Goal: Book appointment/travel/reservation

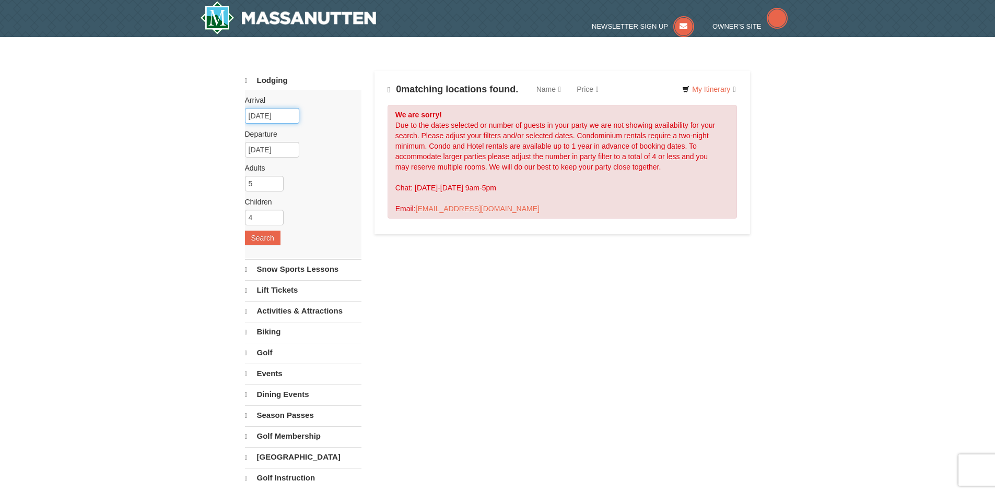
click at [274, 121] on input "12/22/2025" at bounding box center [272, 116] width 54 height 16
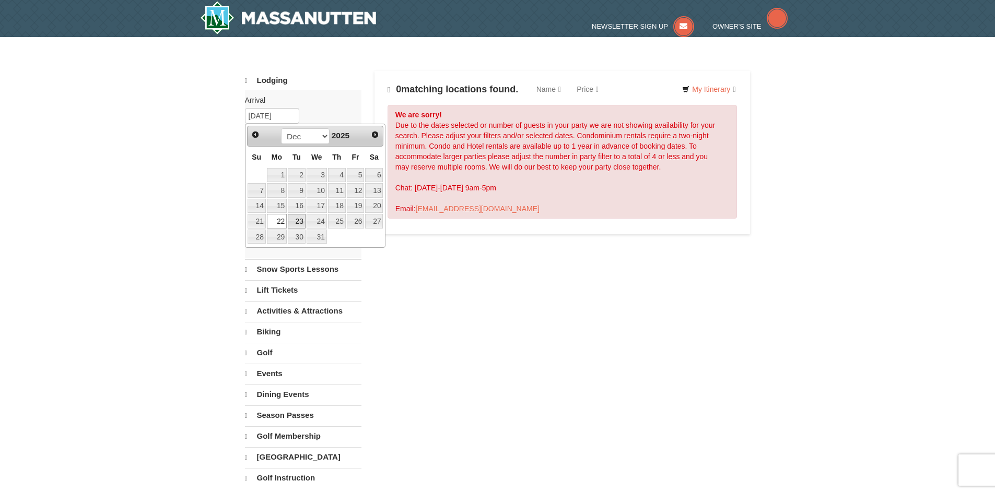
click at [295, 221] on link "23" at bounding box center [297, 221] width 18 height 15
type input "[DATE]"
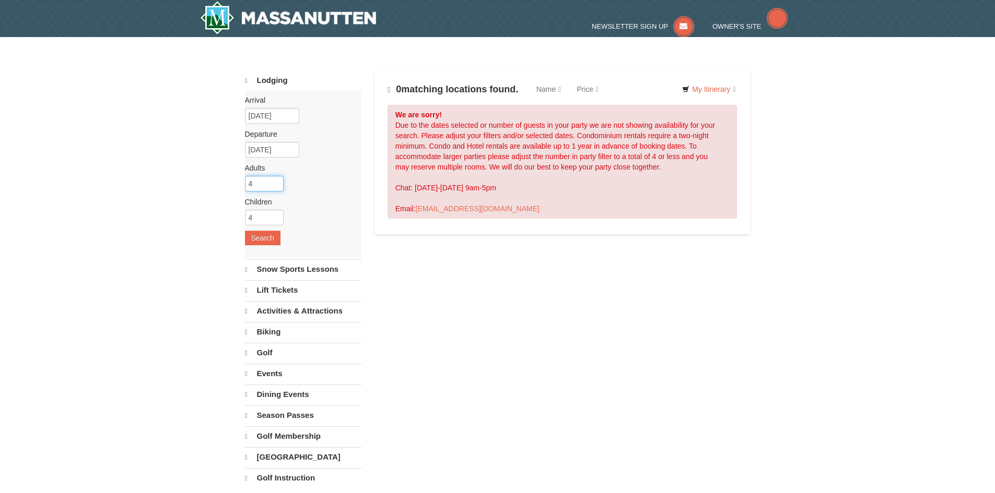
type input "4"
click at [276, 185] on input "4" at bounding box center [264, 184] width 39 height 16
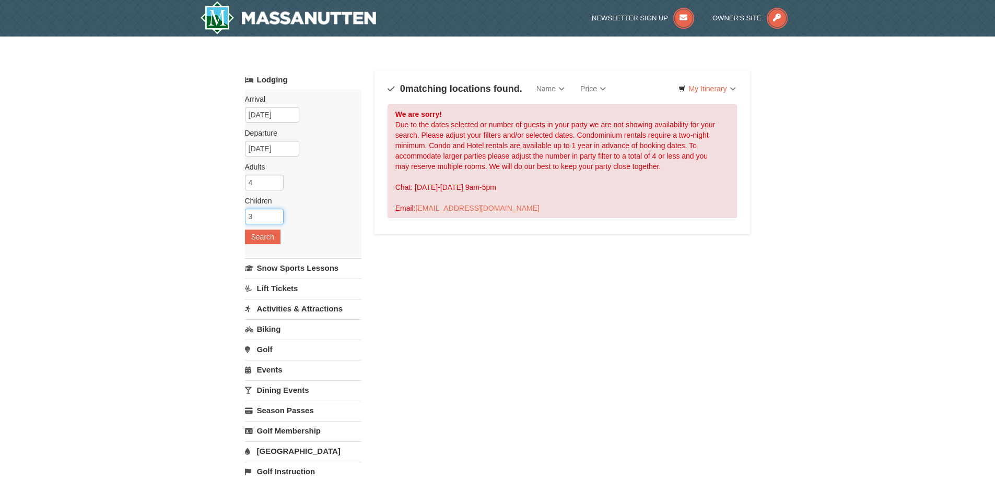
click at [275, 220] on input "3" at bounding box center [264, 217] width 39 height 16
type input "2"
click at [275, 220] on input "2" at bounding box center [264, 217] width 39 height 16
click at [265, 238] on button "Search" at bounding box center [263, 237] width 36 height 15
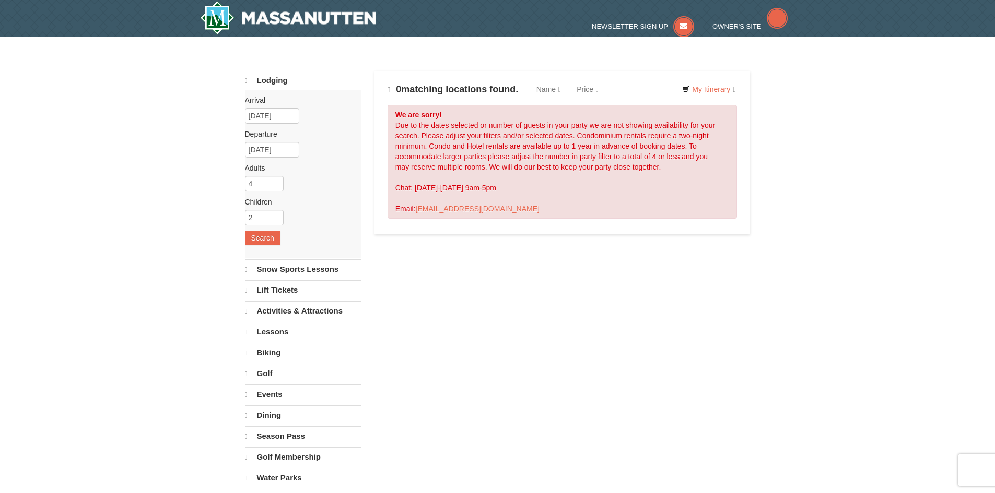
select select "9"
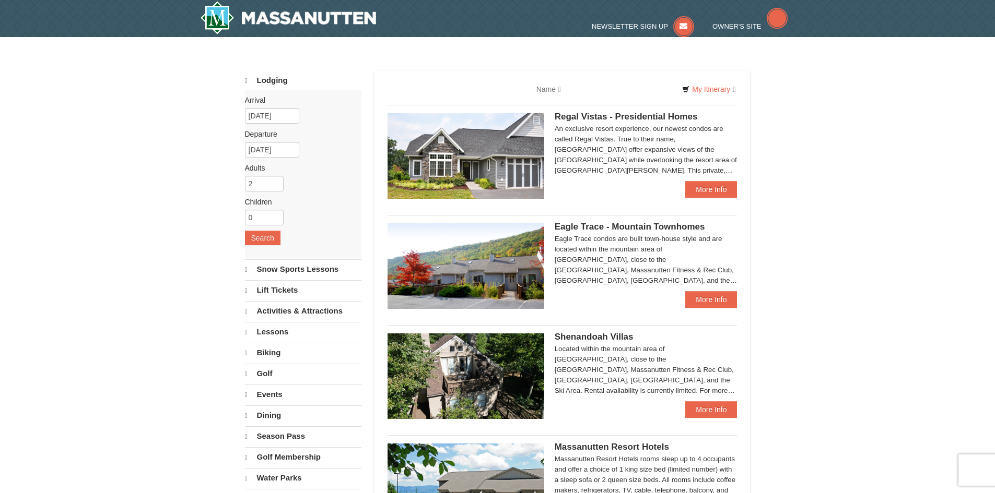
select select "9"
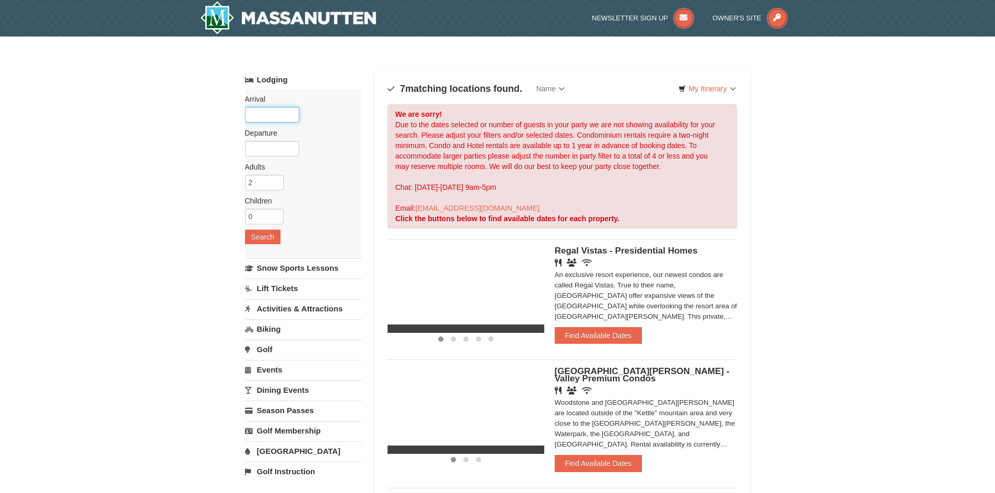
click at [282, 119] on input "text" at bounding box center [272, 115] width 54 height 16
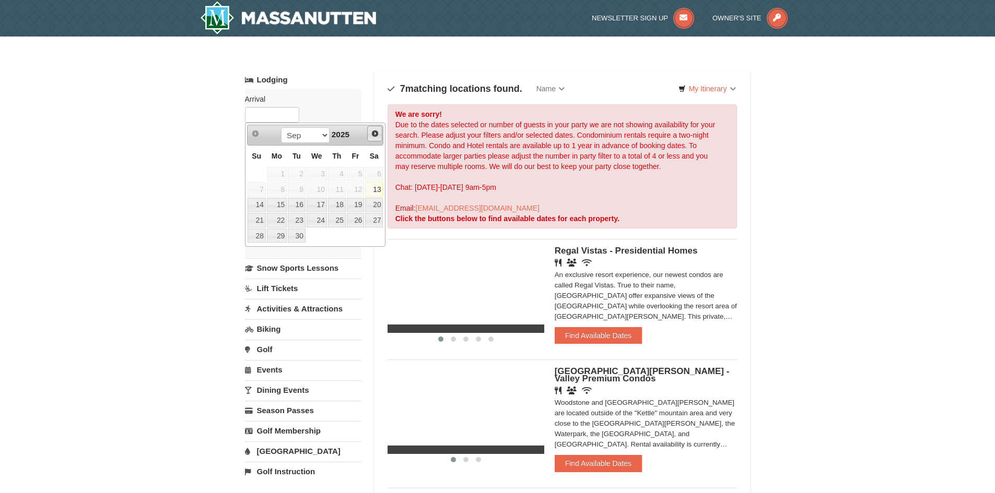
click at [375, 134] on span "Next" at bounding box center [375, 133] width 8 height 8
click at [259, 134] on span "Prev" at bounding box center [255, 133] width 8 height 8
click at [297, 221] on link "23" at bounding box center [297, 220] width 18 height 15
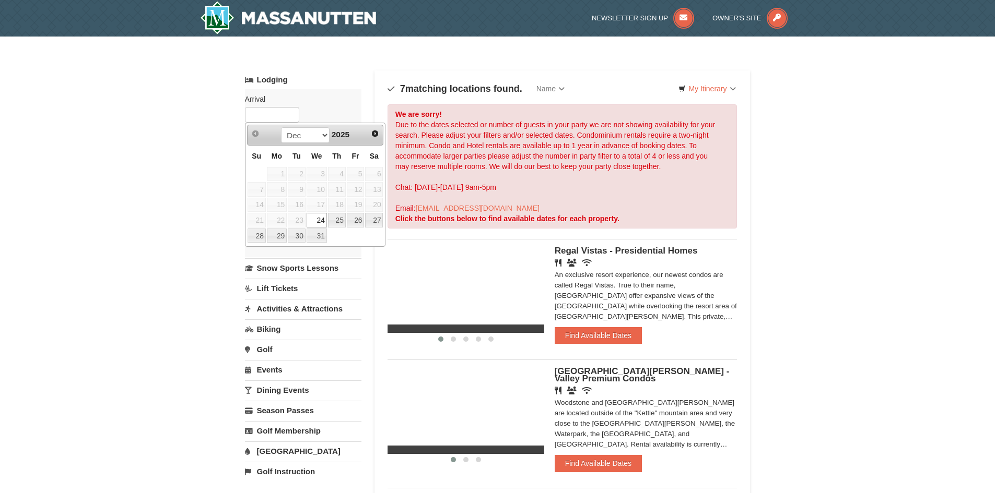
type input "12/23/2025"
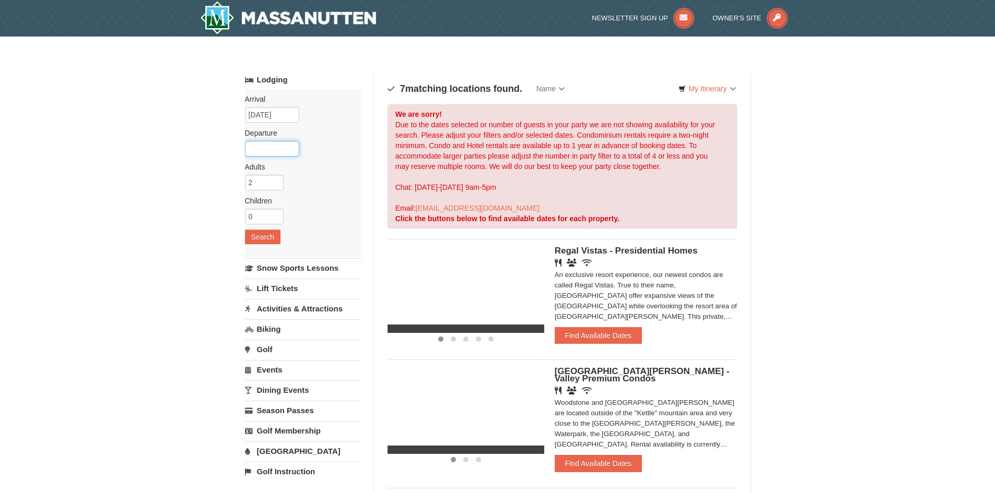
click at [278, 149] on input "text" at bounding box center [272, 149] width 54 height 16
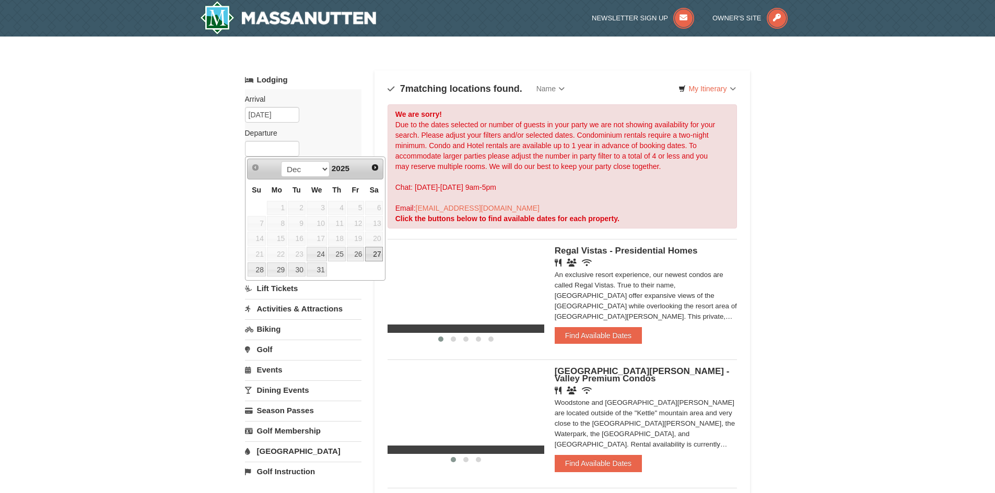
click at [379, 253] on link "27" at bounding box center [374, 254] width 18 height 15
type input "12/27/2025"
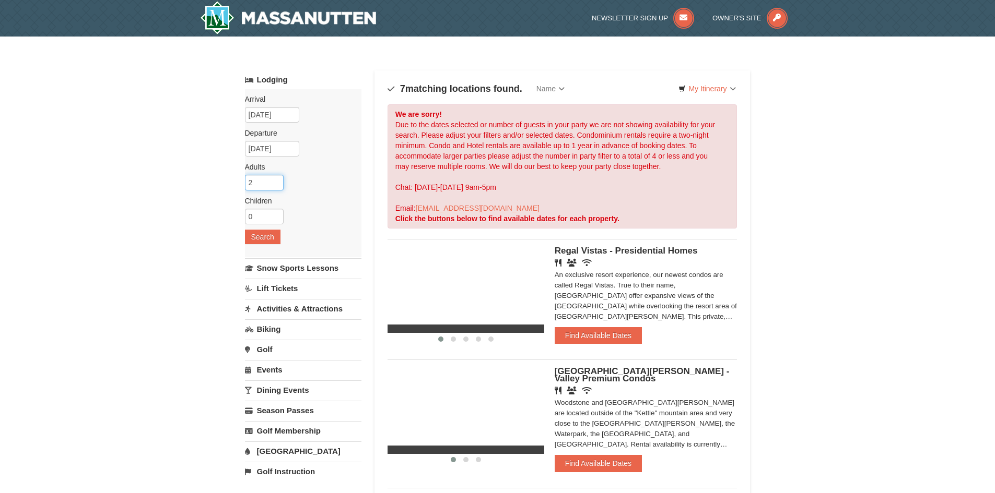
click at [264, 185] on input "2" at bounding box center [264, 183] width 39 height 16
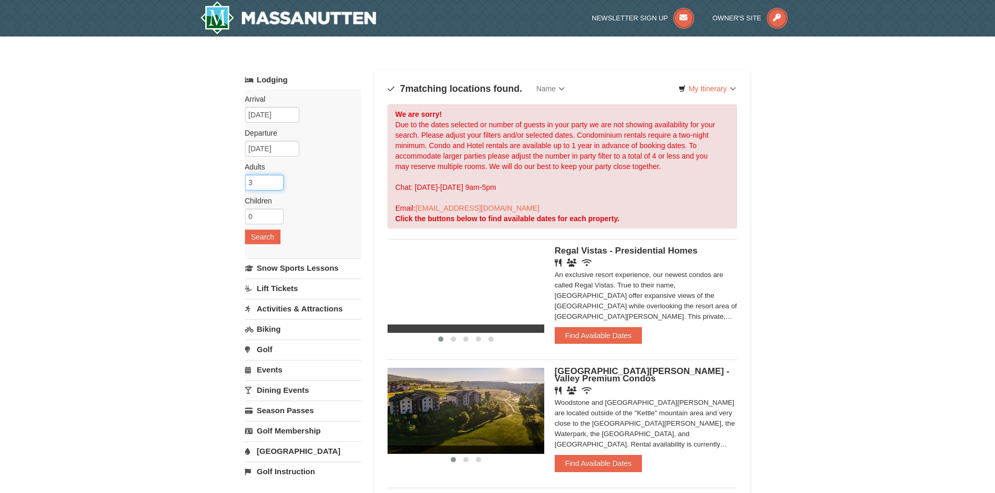
click at [274, 179] on input "3" at bounding box center [264, 183] width 39 height 16
type input "4"
click at [274, 179] on input "4" at bounding box center [264, 183] width 39 height 16
type input "1"
click at [277, 214] on input "1" at bounding box center [264, 217] width 39 height 16
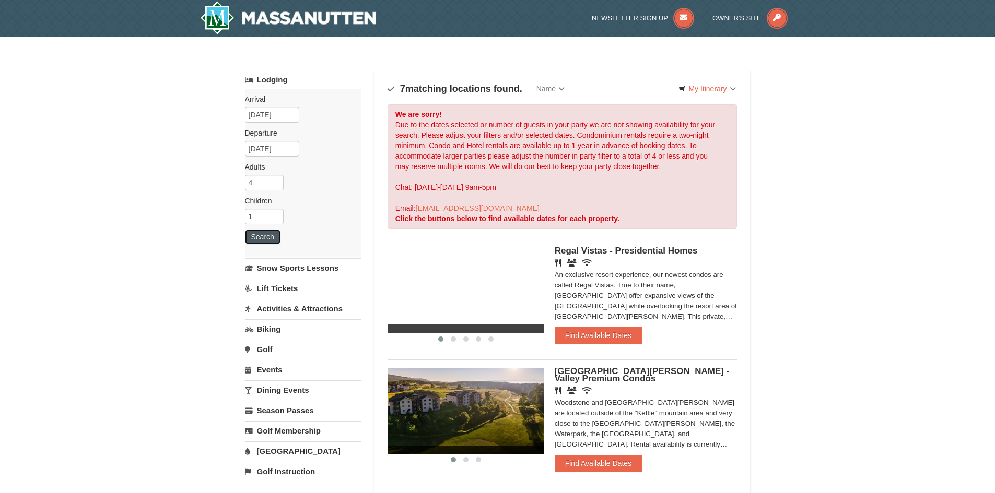
click at [267, 234] on button "Search" at bounding box center [263, 237] width 36 height 15
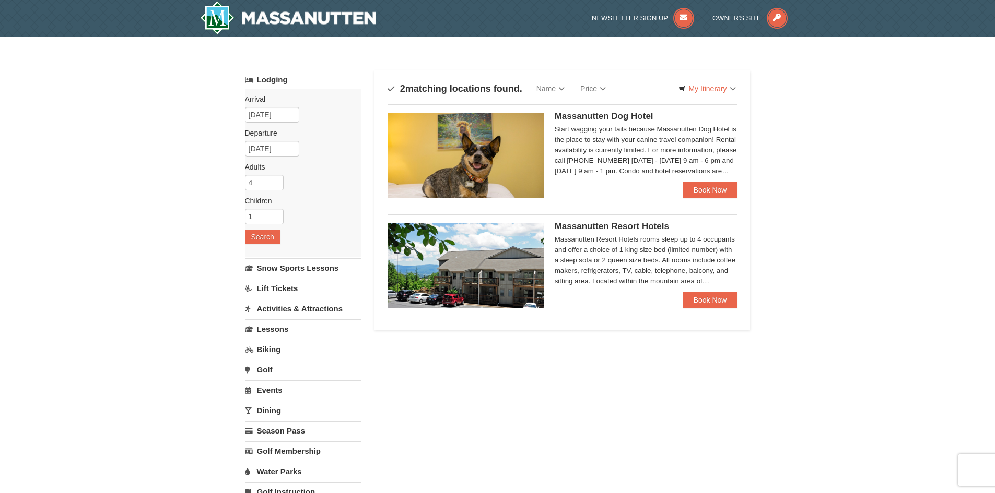
select select "9"
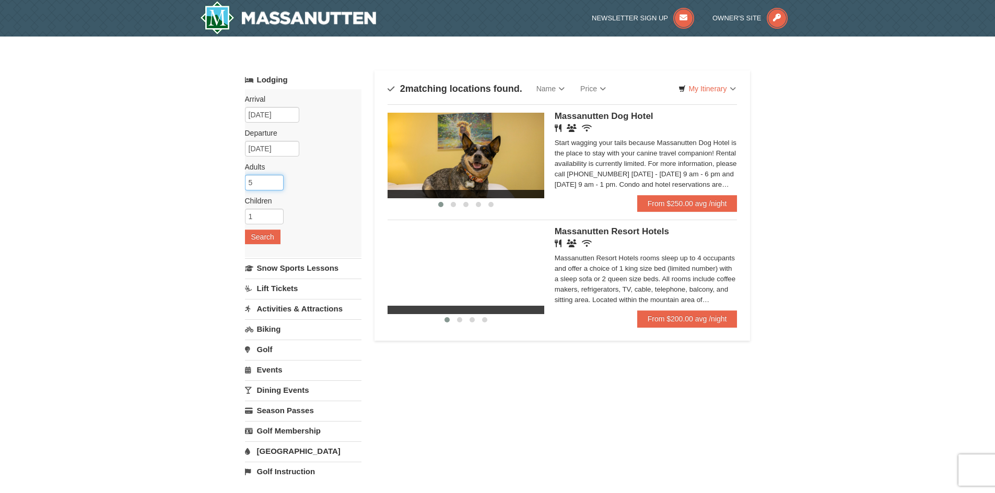
type input "5"
click at [277, 179] on input "5" at bounding box center [264, 183] width 39 height 16
type input "2"
click at [276, 214] on input "2" at bounding box center [264, 217] width 39 height 16
click at [267, 235] on button "Search" at bounding box center [263, 237] width 36 height 15
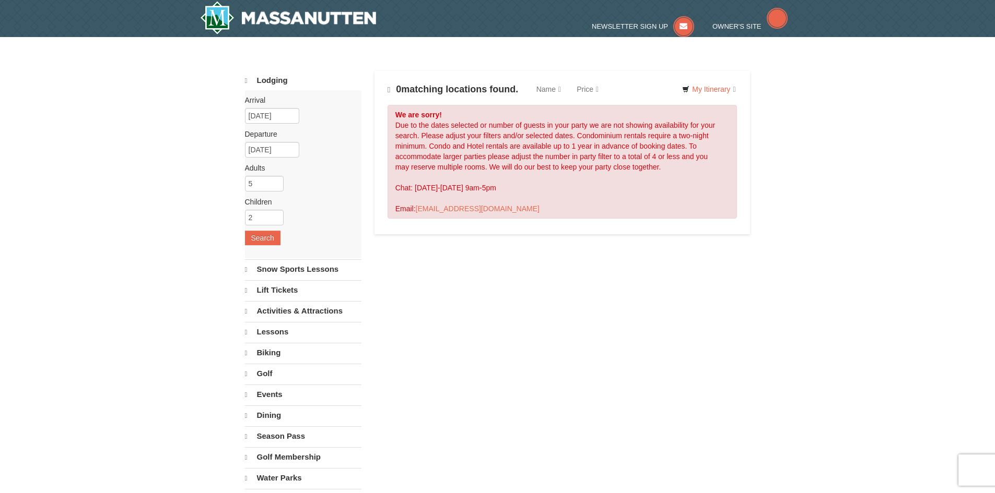
select select "9"
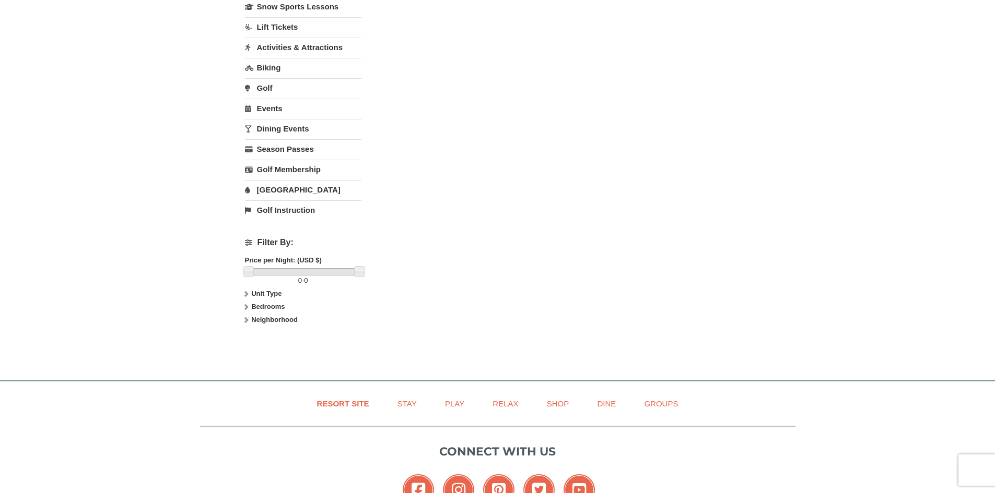
click at [267, 307] on strong "Bedrooms" at bounding box center [267, 307] width 33 height 8
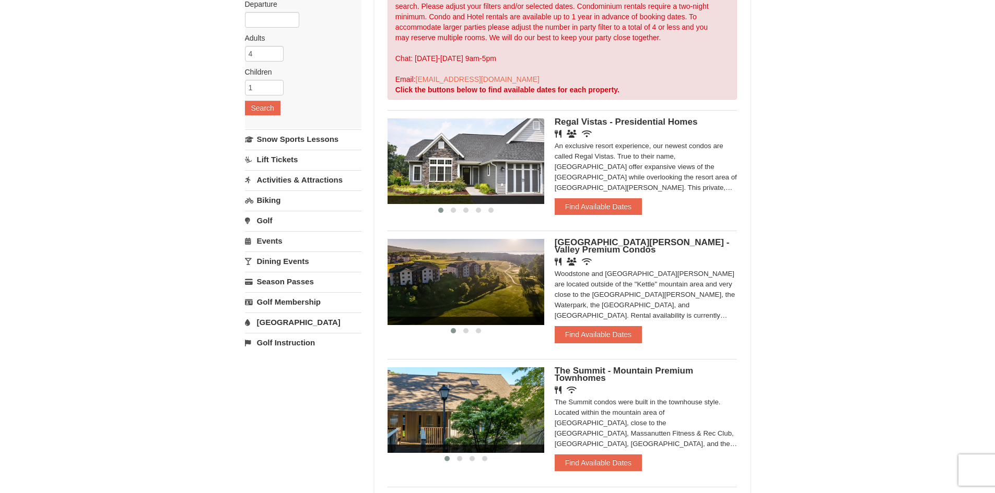
scroll to position [104, 0]
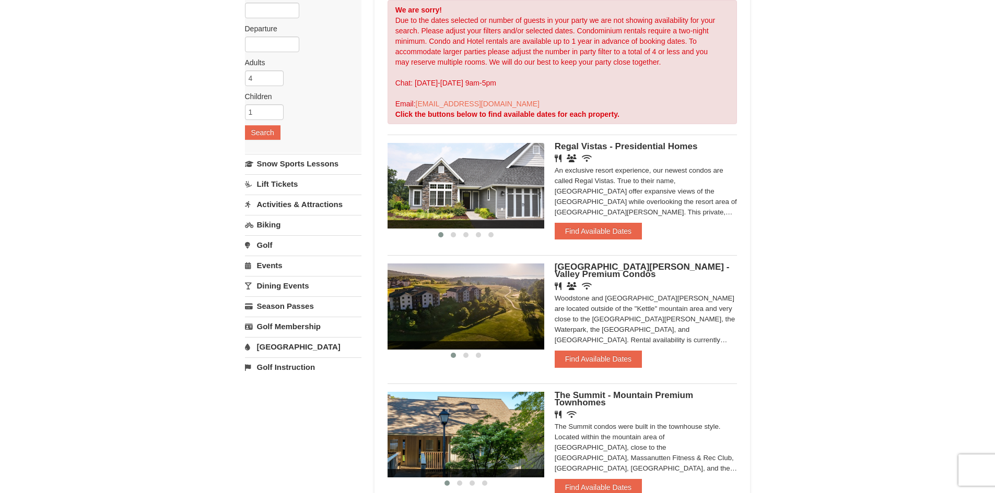
click at [597, 204] on div "An exclusive resort experience, our newest condos are called Regal Vistas. True…" at bounding box center [645, 191] width 183 height 52
click at [534, 180] on img at bounding box center [465, 186] width 157 height 86
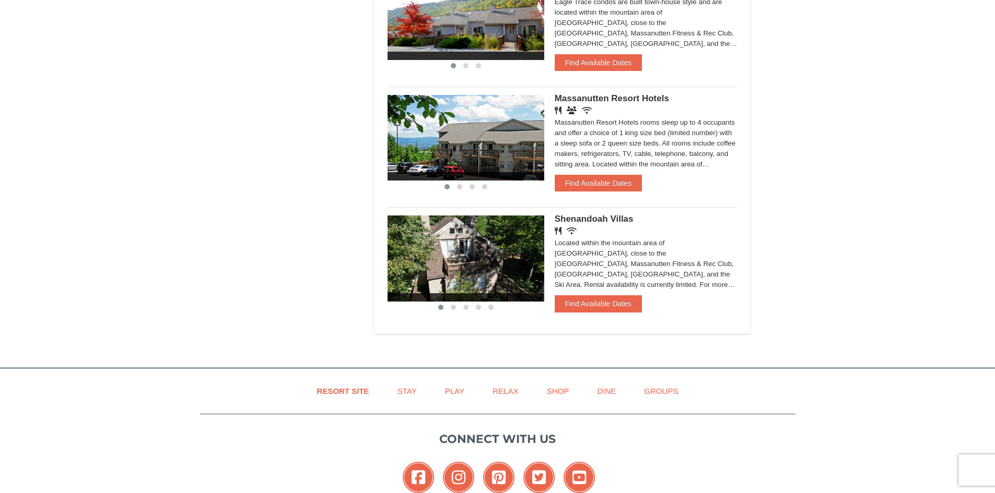
scroll to position [783, 0]
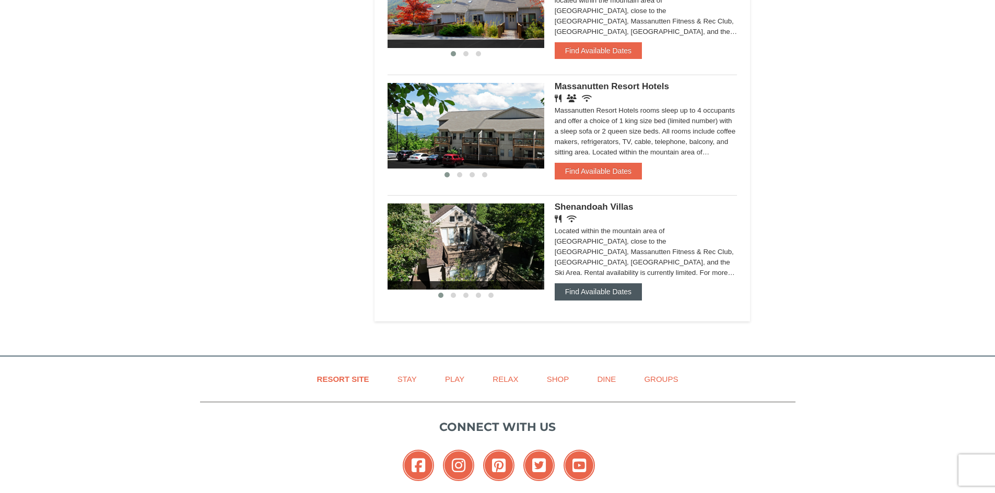
click at [591, 288] on button "Find Available Dates" at bounding box center [597, 291] width 87 height 17
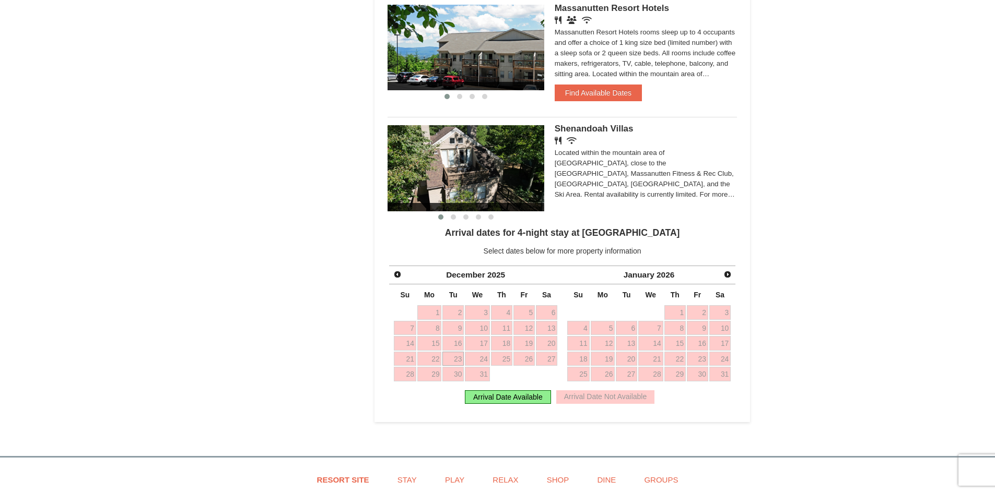
scroll to position [888, 0]
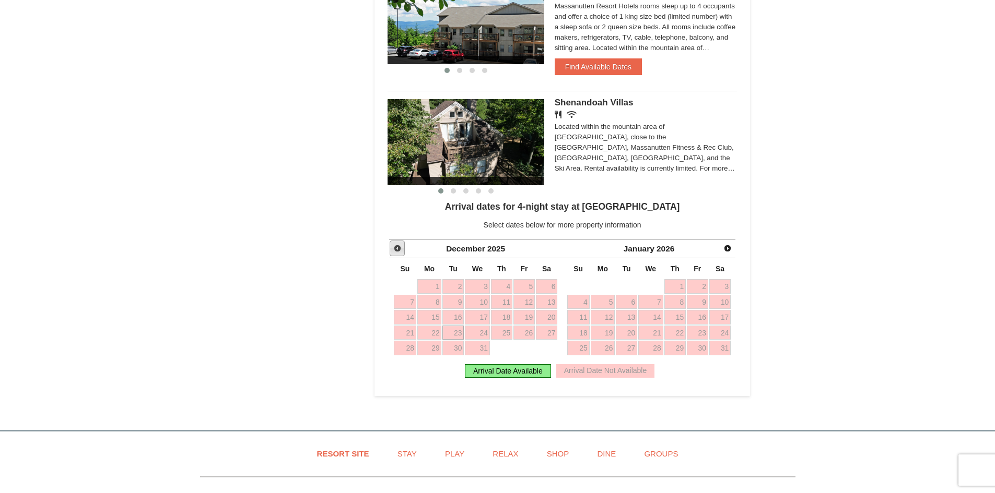
click at [395, 251] on span "Prev" at bounding box center [397, 248] width 8 height 8
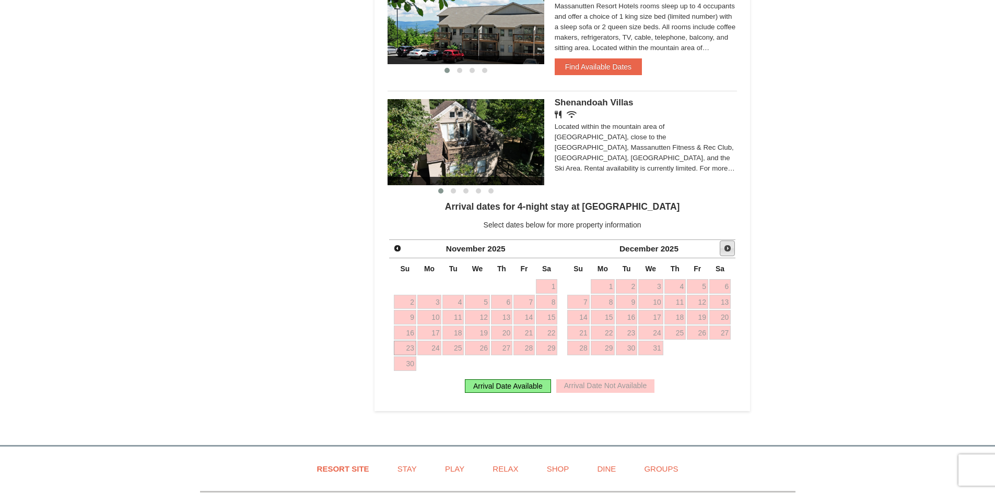
click at [727, 246] on span "Next" at bounding box center [727, 248] width 8 height 8
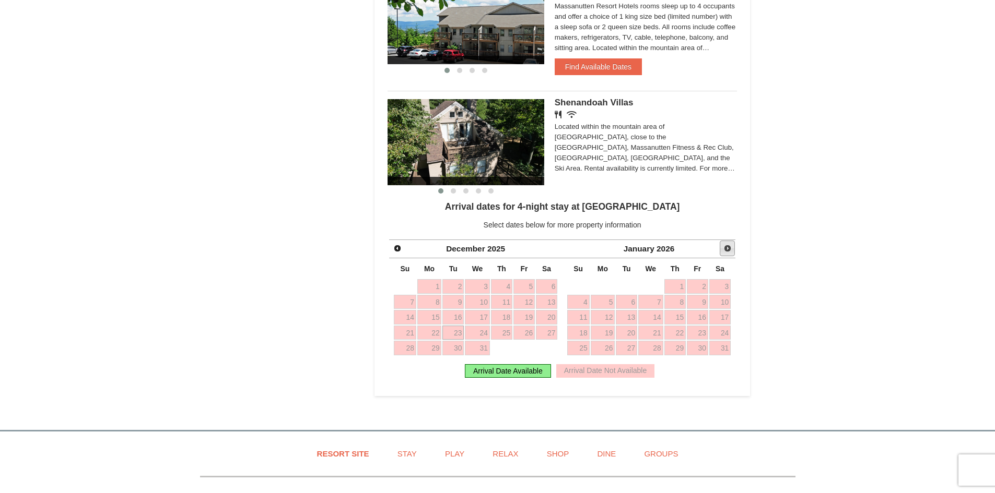
click at [727, 246] on span "Next" at bounding box center [727, 248] width 8 height 8
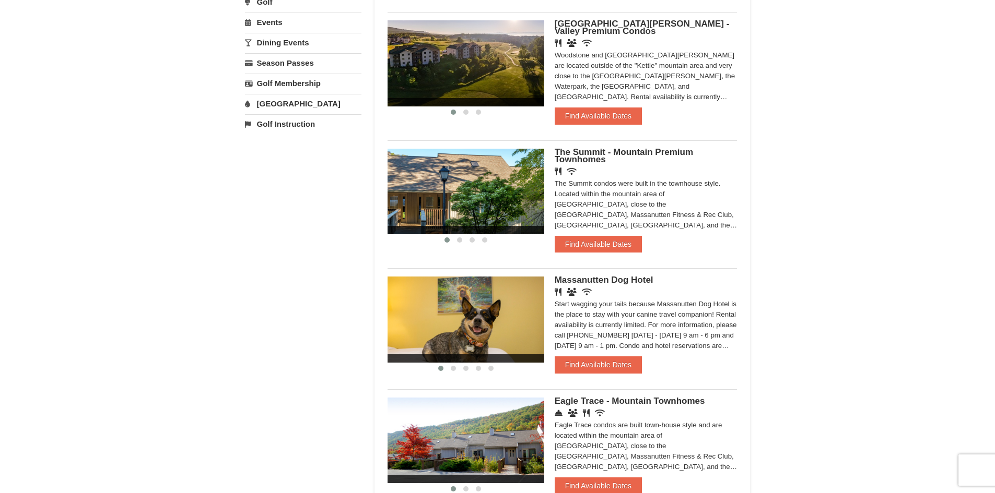
scroll to position [313, 0]
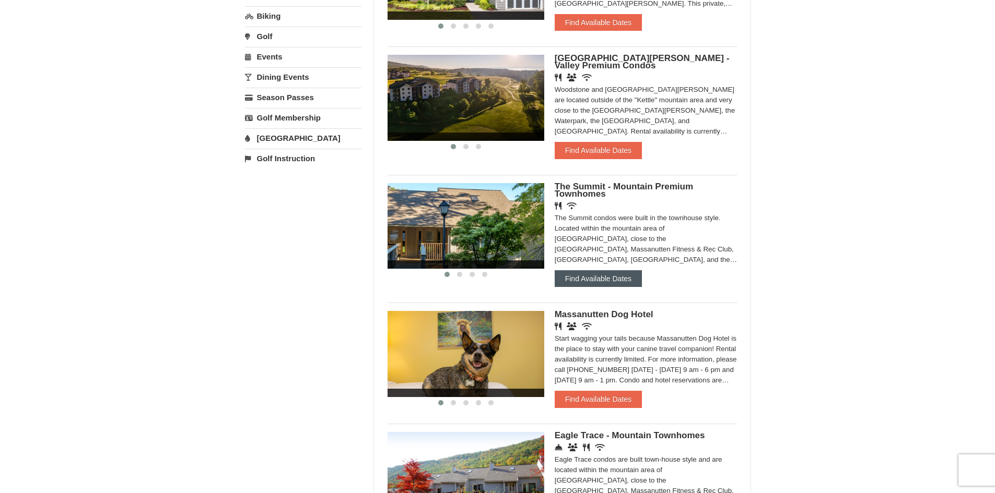
click at [565, 277] on button "Find Available Dates" at bounding box center [597, 278] width 87 height 17
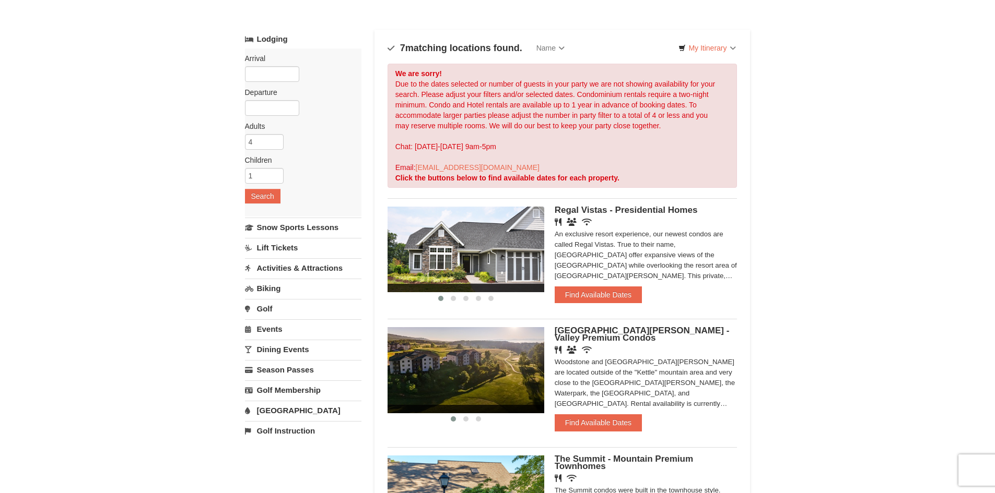
scroll to position [0, 0]
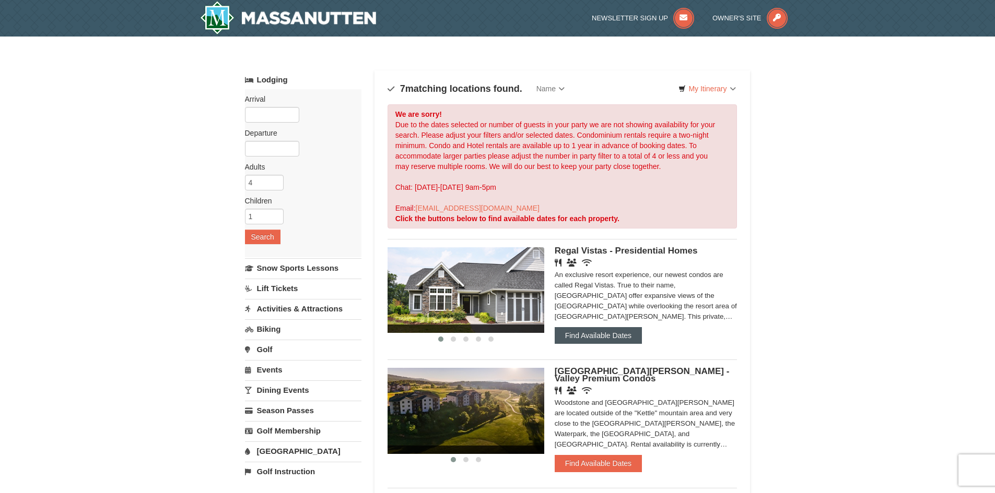
click at [609, 332] on button "Find Available Dates" at bounding box center [597, 335] width 87 height 17
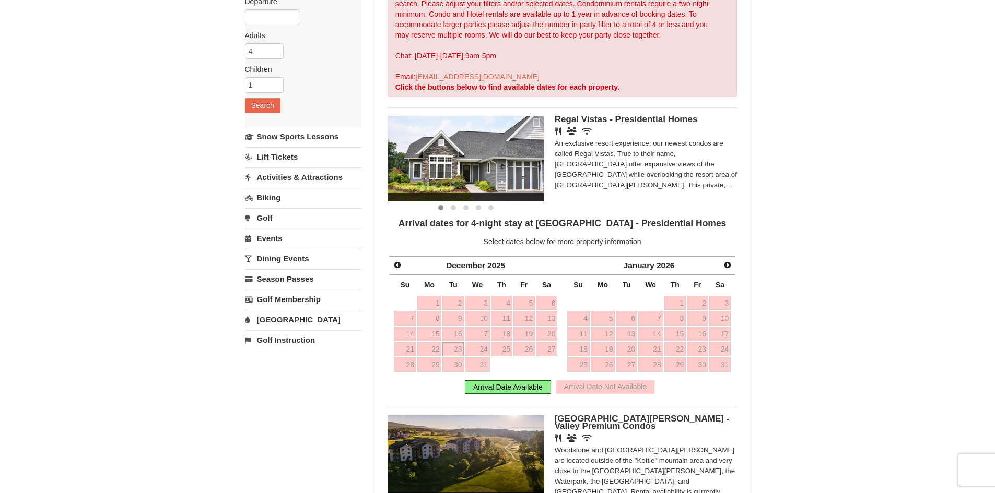
scroll to position [157, 0]
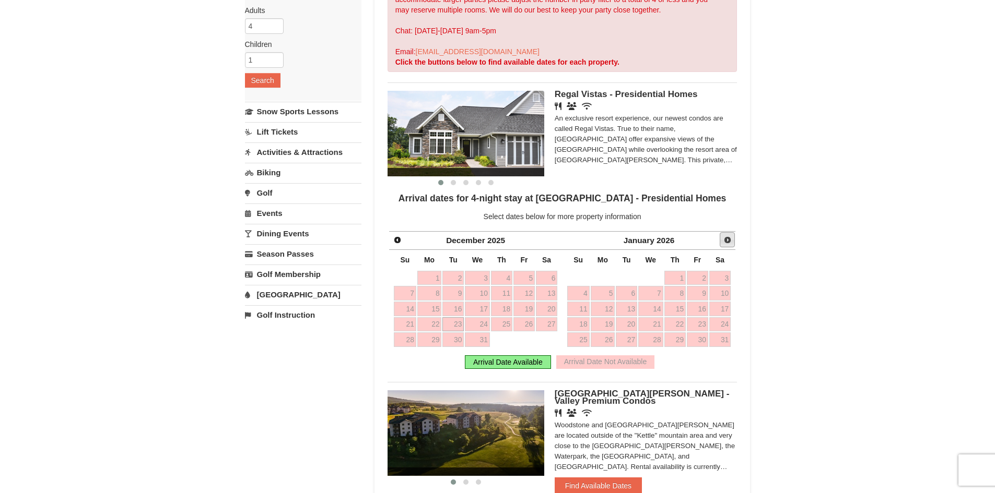
click at [731, 241] on span "Next" at bounding box center [727, 240] width 8 height 8
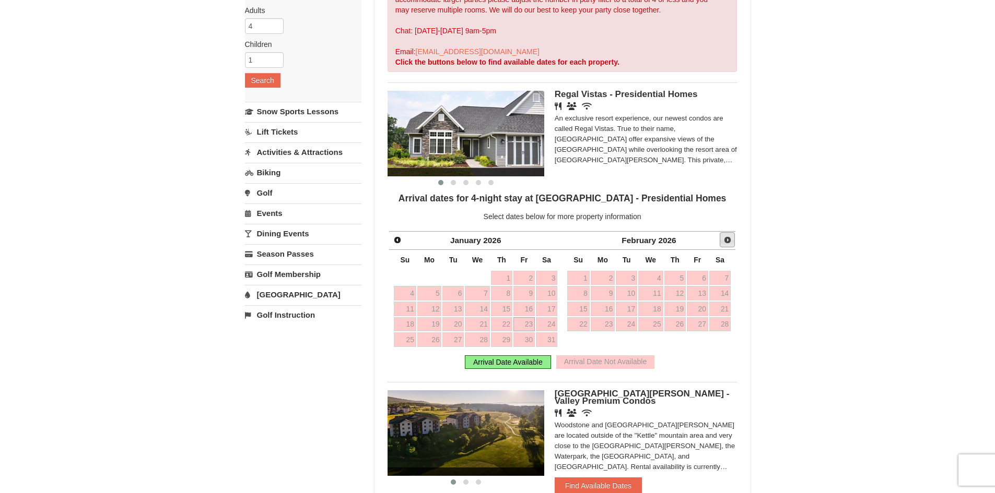
click at [731, 241] on span "Next" at bounding box center [727, 240] width 8 height 8
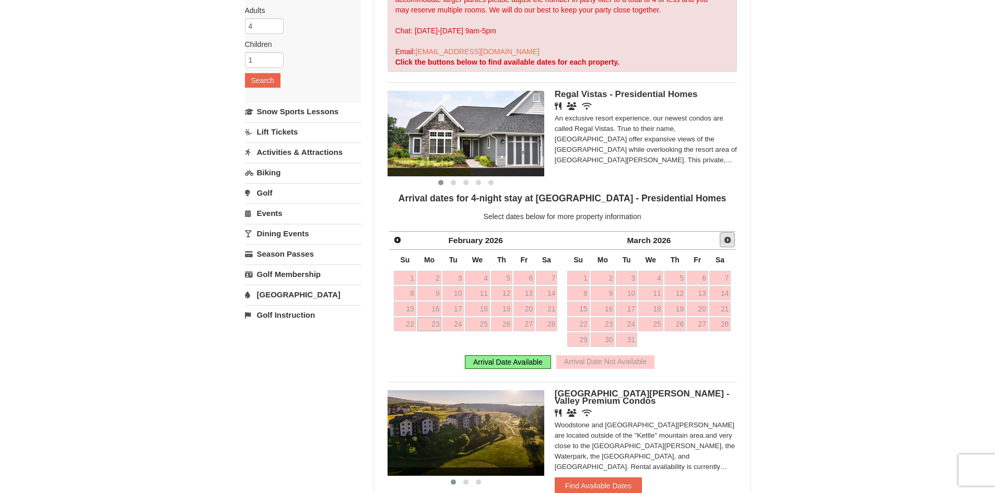
click at [731, 241] on span "Next" at bounding box center [727, 240] width 8 height 8
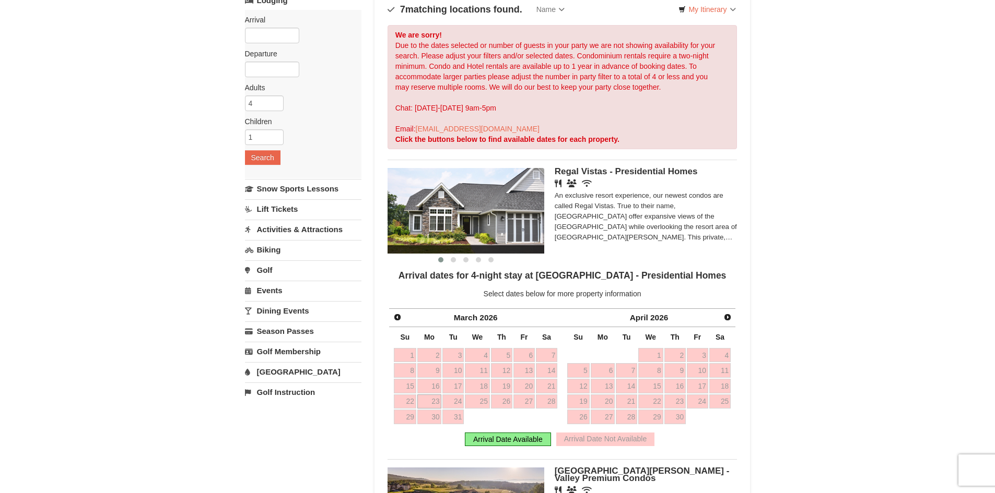
scroll to position [0, 0]
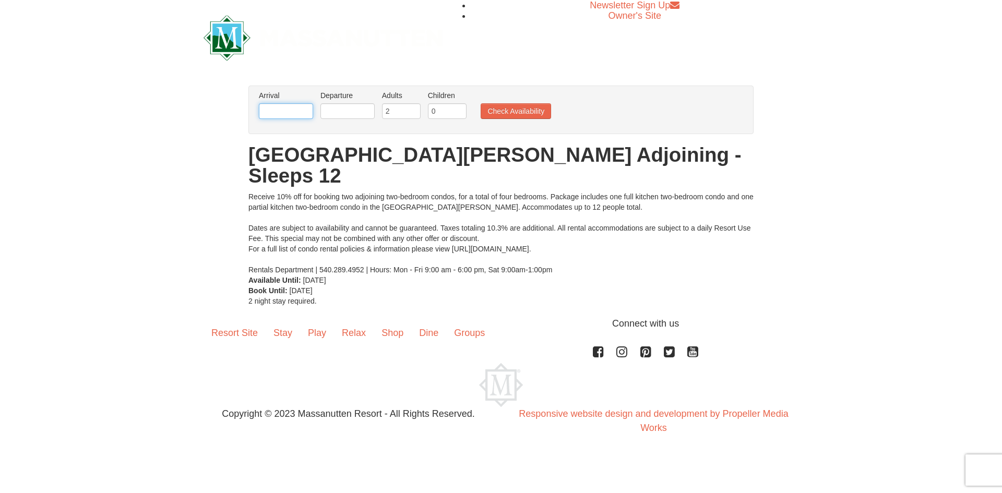
click at [294, 109] on input "text" at bounding box center [286, 111] width 54 height 16
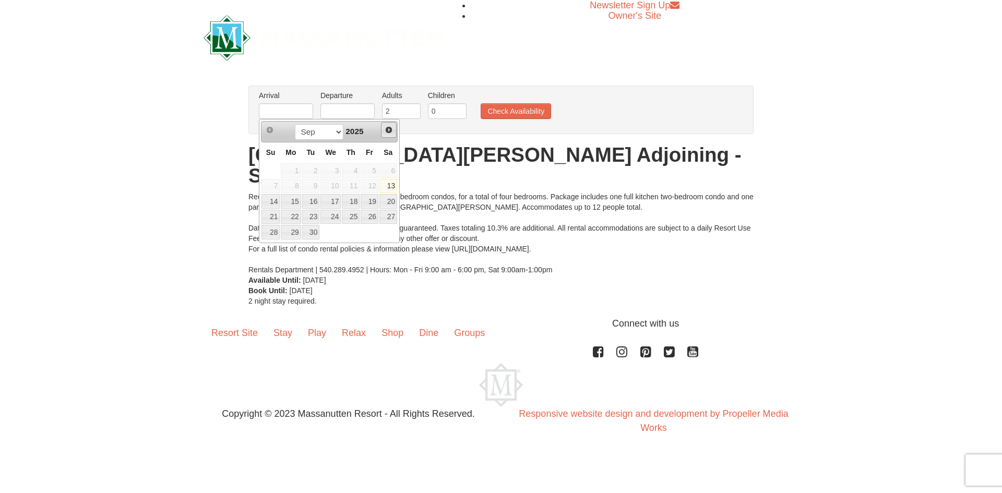
click at [388, 126] on span "Next" at bounding box center [389, 130] width 8 height 8
click at [386, 129] on span "Next" at bounding box center [389, 130] width 8 height 8
click at [272, 219] on link "21" at bounding box center [271, 217] width 18 height 15
type input "[DATE]"
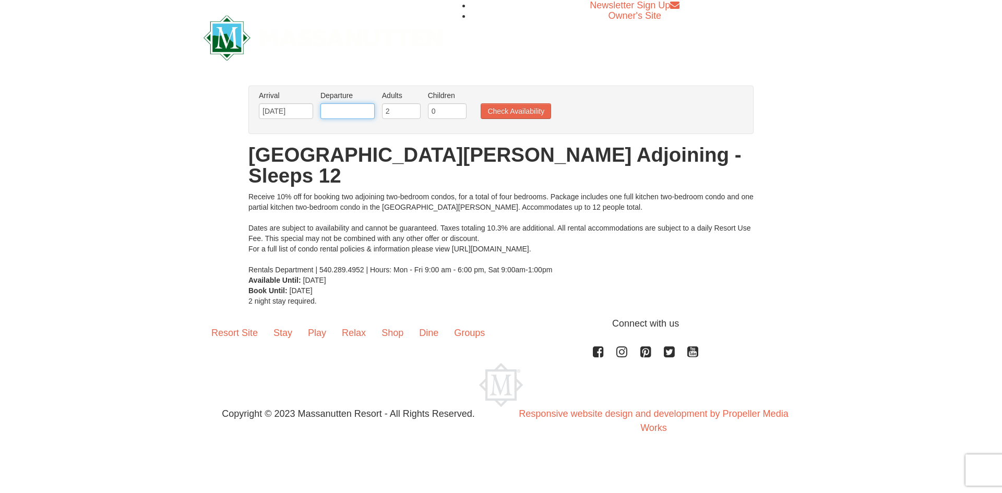
click at [369, 110] on input "text" at bounding box center [348, 111] width 54 height 16
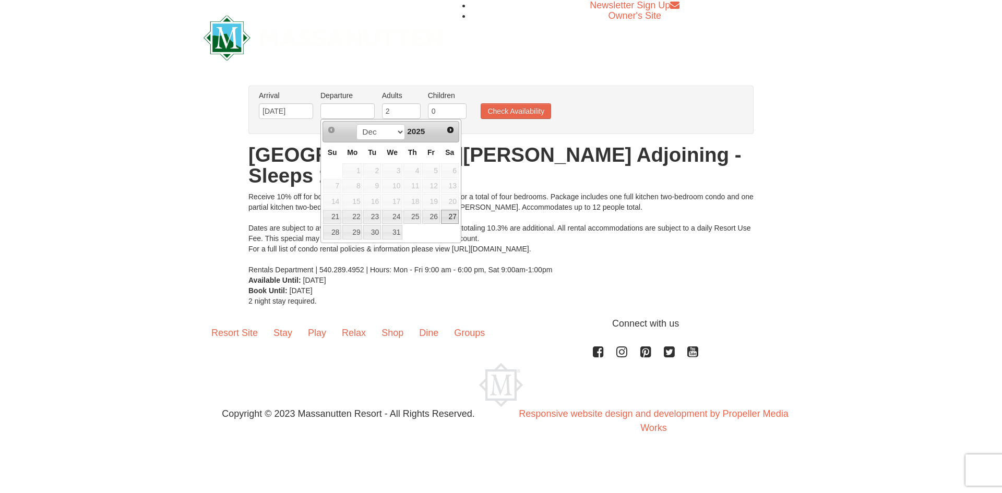
click at [447, 216] on link "27" at bounding box center [450, 217] width 18 height 15
type input "[DATE]"
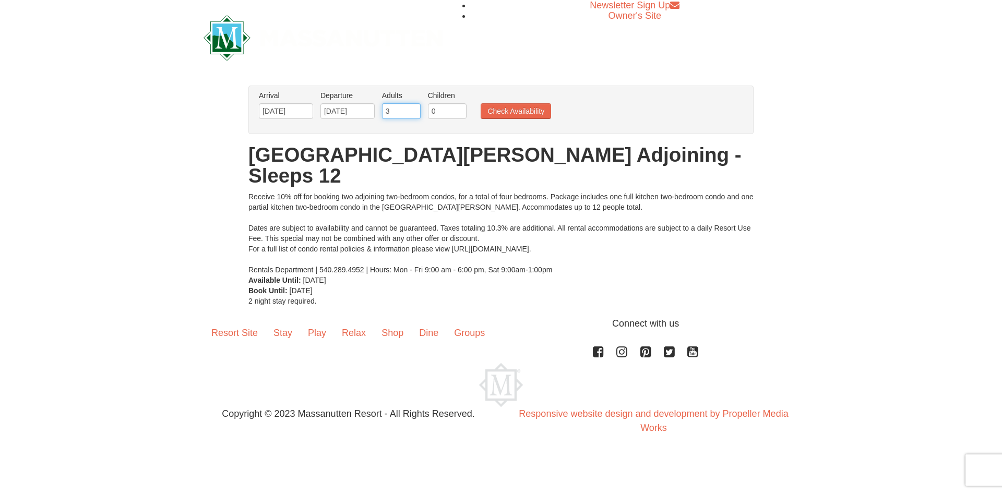
click at [413, 110] on input "3" at bounding box center [401, 111] width 39 height 16
click at [413, 110] on input "4" at bounding box center [401, 111] width 39 height 16
type input "5"
click at [413, 110] on input "5" at bounding box center [401, 111] width 39 height 16
click at [458, 108] on input "1" at bounding box center [447, 111] width 39 height 16
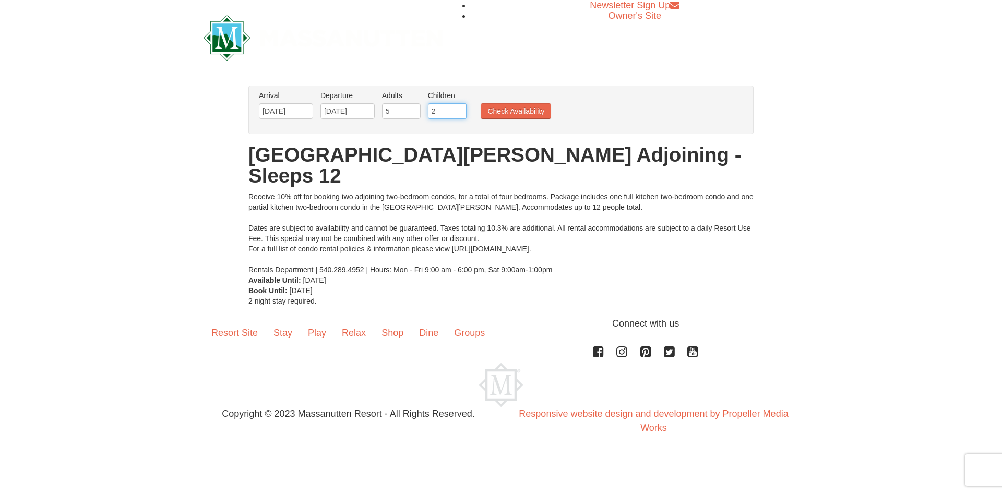
click at [458, 108] on input "2" at bounding box center [447, 111] width 39 height 16
click at [458, 108] on input "3" at bounding box center [447, 111] width 39 height 16
click at [458, 108] on input "4" at bounding box center [447, 111] width 39 height 16
type input "5"
click at [458, 108] on input "5" at bounding box center [447, 111] width 39 height 16
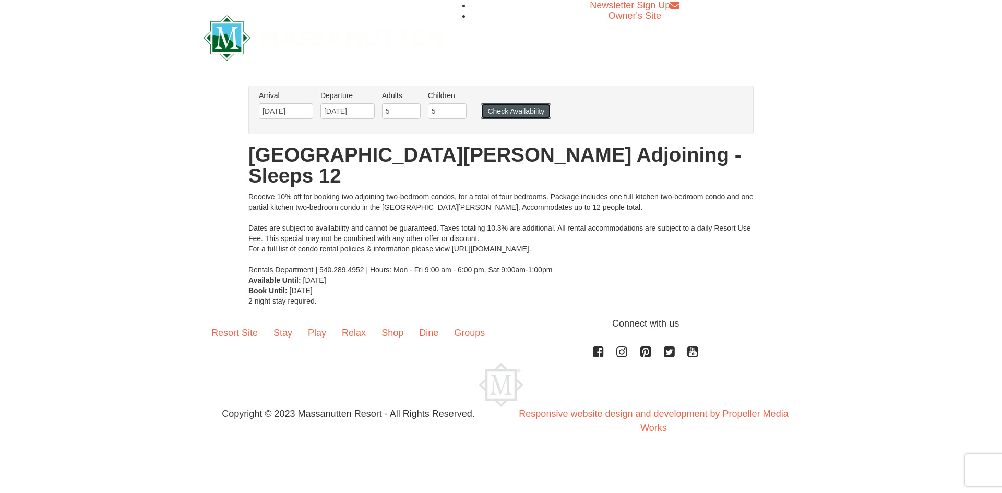
click at [495, 111] on button "Check Availability" at bounding box center [516, 111] width 70 height 16
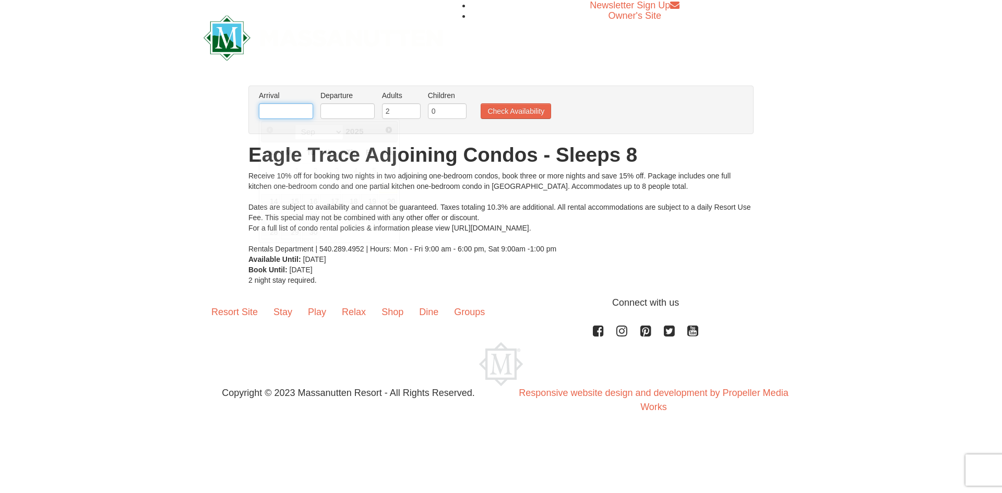
click at [300, 111] on input "text" at bounding box center [286, 111] width 54 height 16
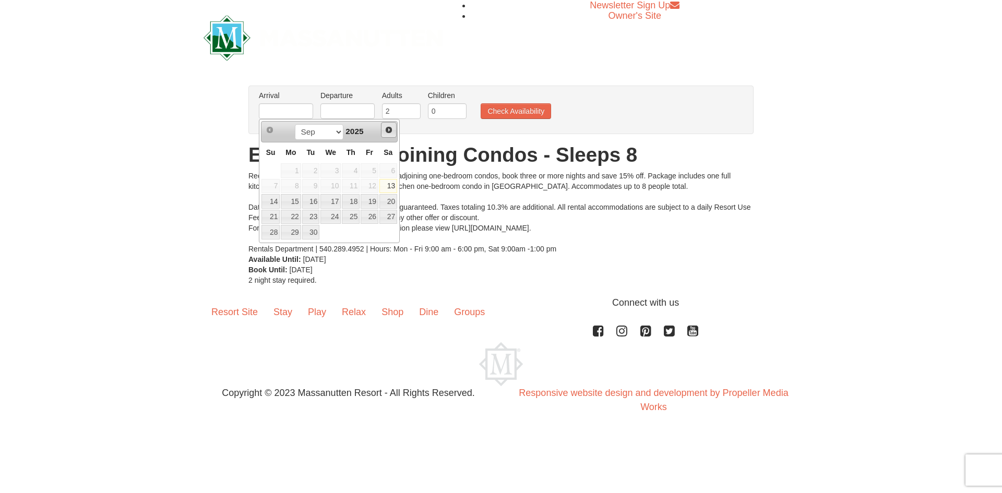
click at [393, 133] on span "Next" at bounding box center [389, 130] width 8 height 8
click at [293, 216] on link "22" at bounding box center [291, 217] width 20 height 15
type input "[DATE]"
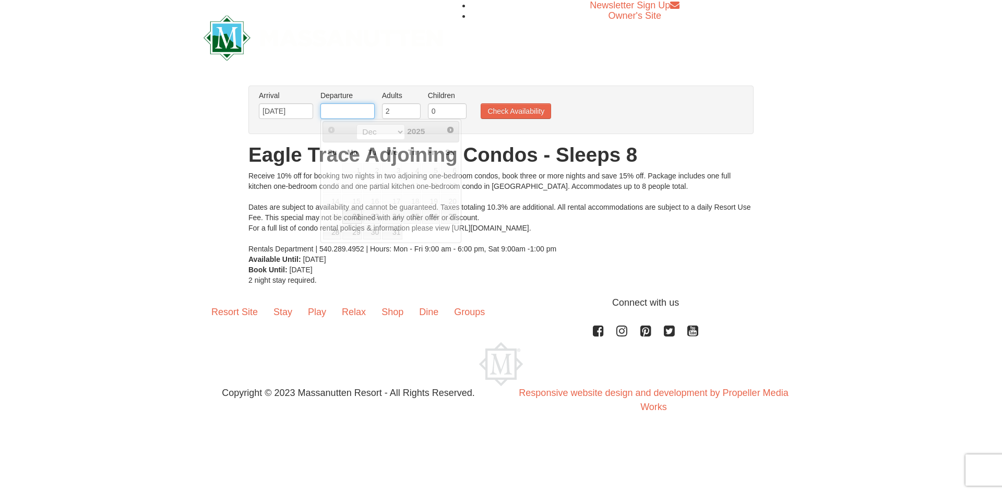
click at [337, 110] on input "text" at bounding box center [348, 111] width 54 height 16
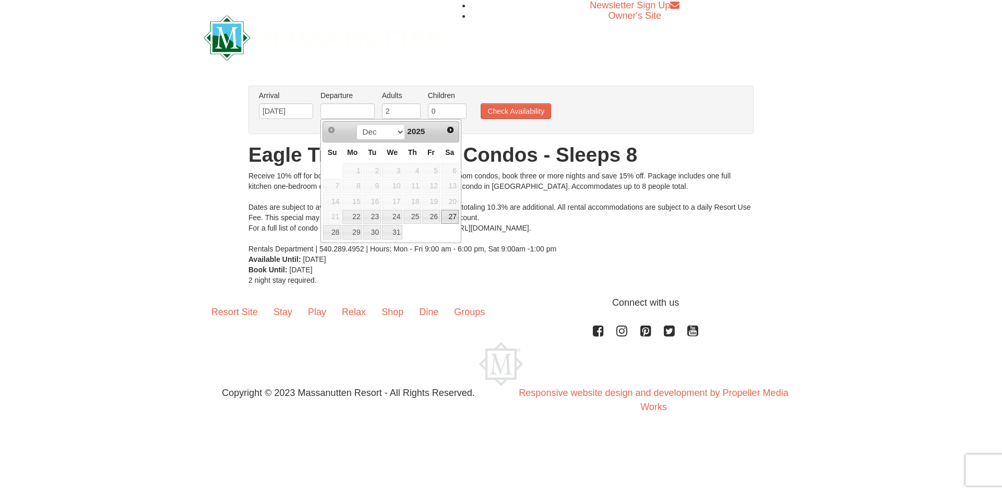
click at [451, 215] on link "27" at bounding box center [450, 217] width 18 height 15
type input "[DATE]"
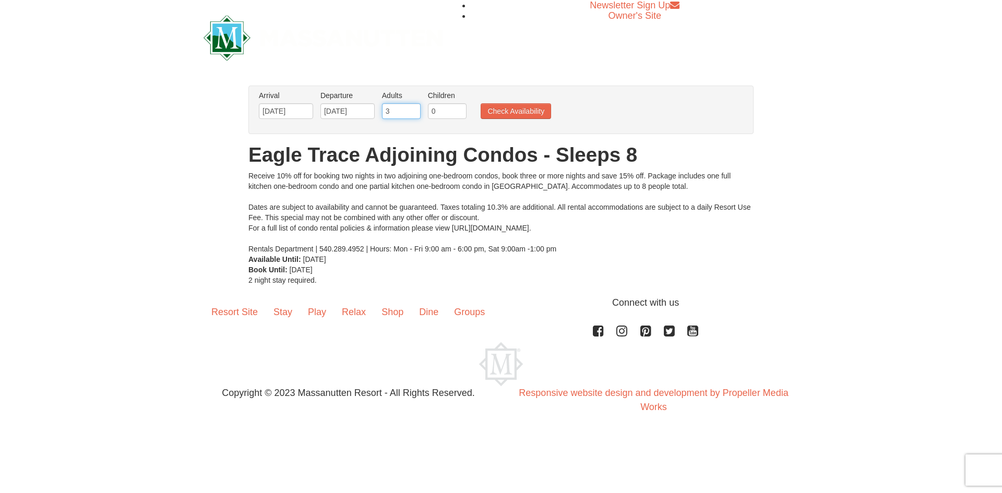
click at [412, 109] on input "3" at bounding box center [401, 111] width 39 height 16
click at [412, 109] on input "4" at bounding box center [401, 111] width 39 height 16
type input "5"
click at [412, 108] on input "5" at bounding box center [401, 111] width 39 height 16
click at [458, 107] on input "1" at bounding box center [447, 111] width 39 height 16
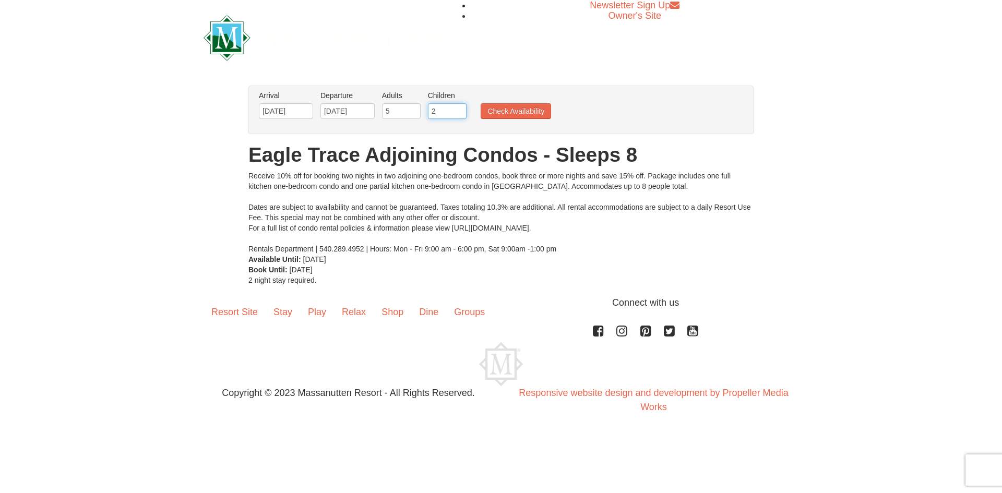
click at [458, 107] on input "2" at bounding box center [447, 111] width 39 height 16
type input "3"
click at [458, 107] on input "3" at bounding box center [447, 111] width 39 height 16
click at [498, 108] on button "Check Availability" at bounding box center [516, 111] width 70 height 16
